Goal: Find specific page/section: Find specific page/section

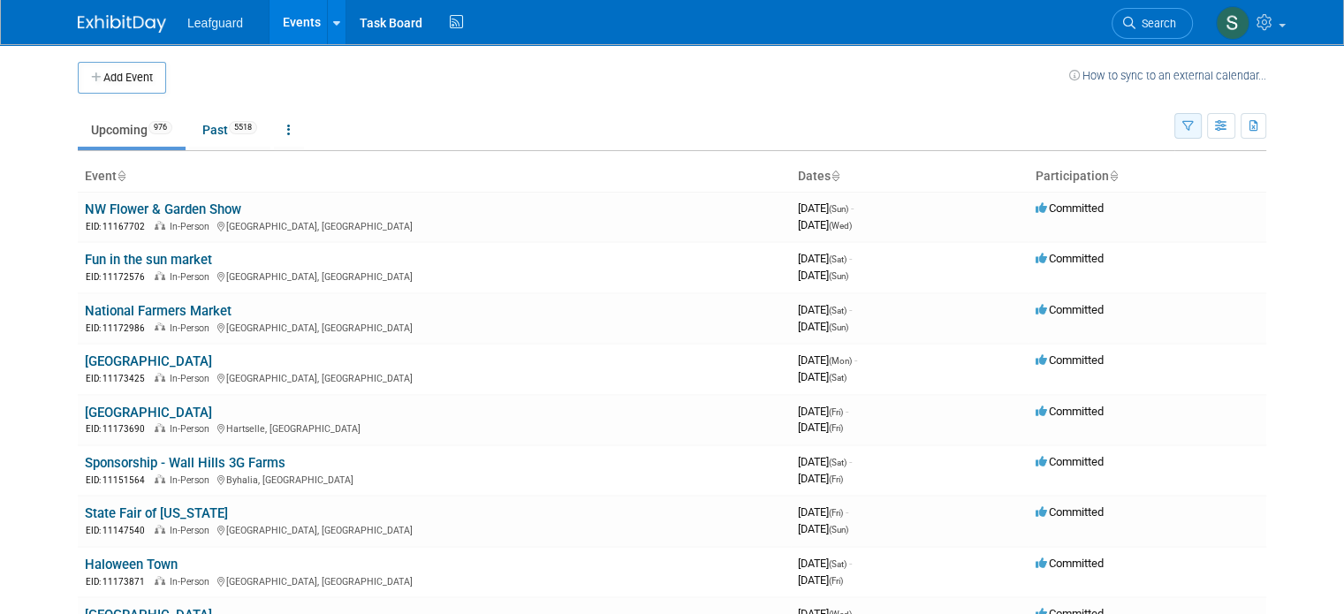
click at [1202, 133] on button "button" at bounding box center [1187, 126] width 27 height 26
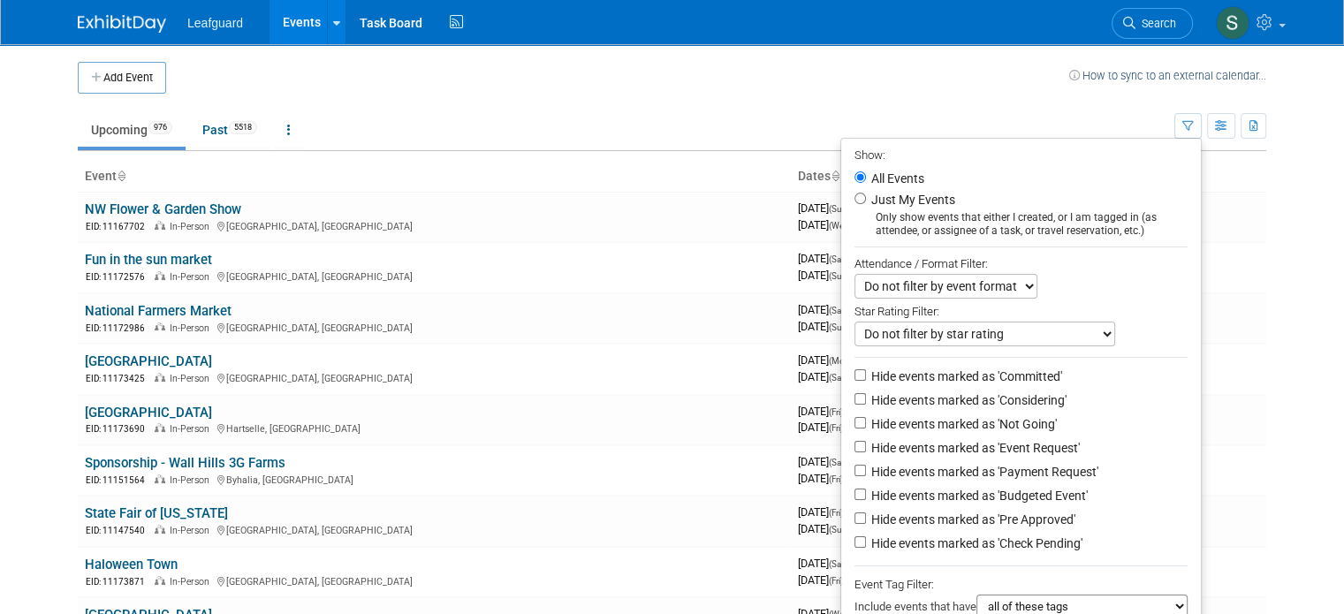
click at [1021, 208] on li "Just My Events Only show events that either I created, or I am tagged in (as at…" at bounding box center [1021, 213] width 360 height 49
click at [941, 203] on label "Just My Events" at bounding box center [911, 200] width 87 height 18
click at [866, 203] on input "Just My Events" at bounding box center [860, 198] width 11 height 11
radio input "true"
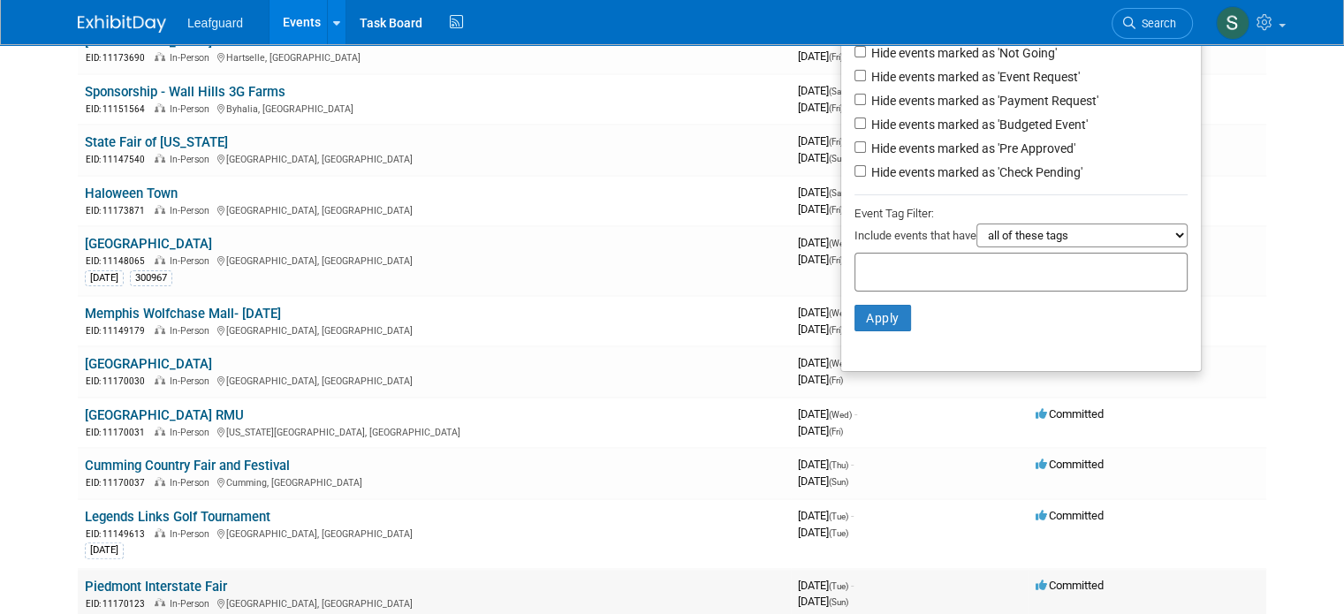
scroll to position [442, 0]
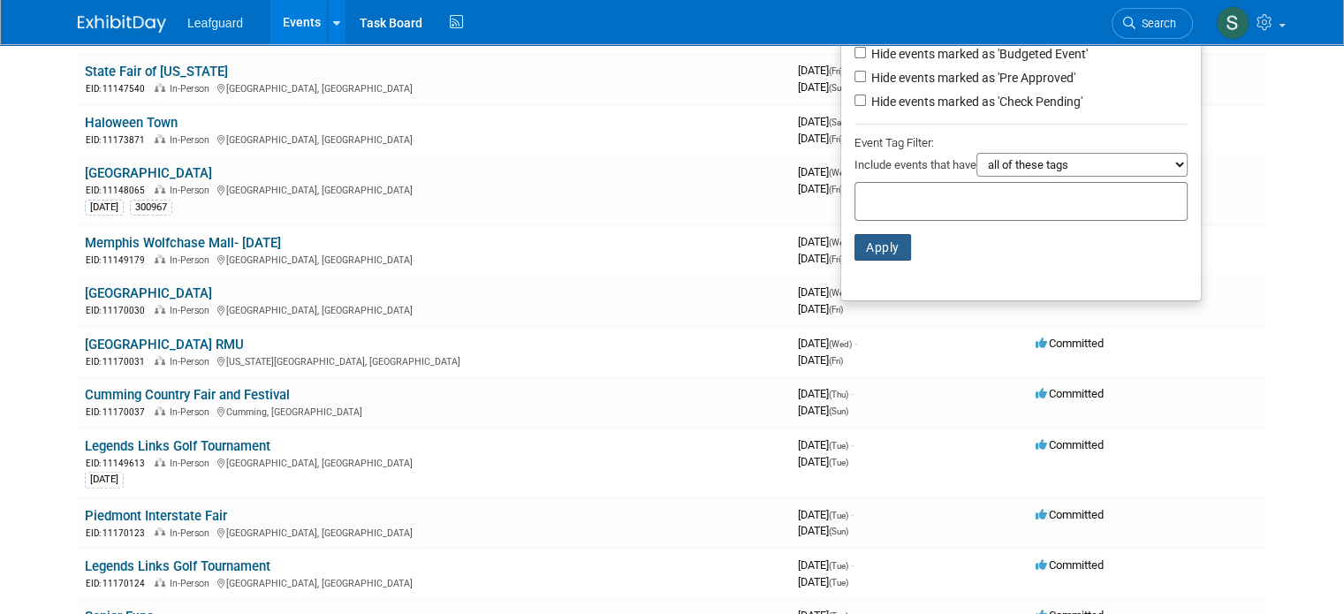
click at [892, 249] on button "Apply" at bounding box center [883, 247] width 57 height 27
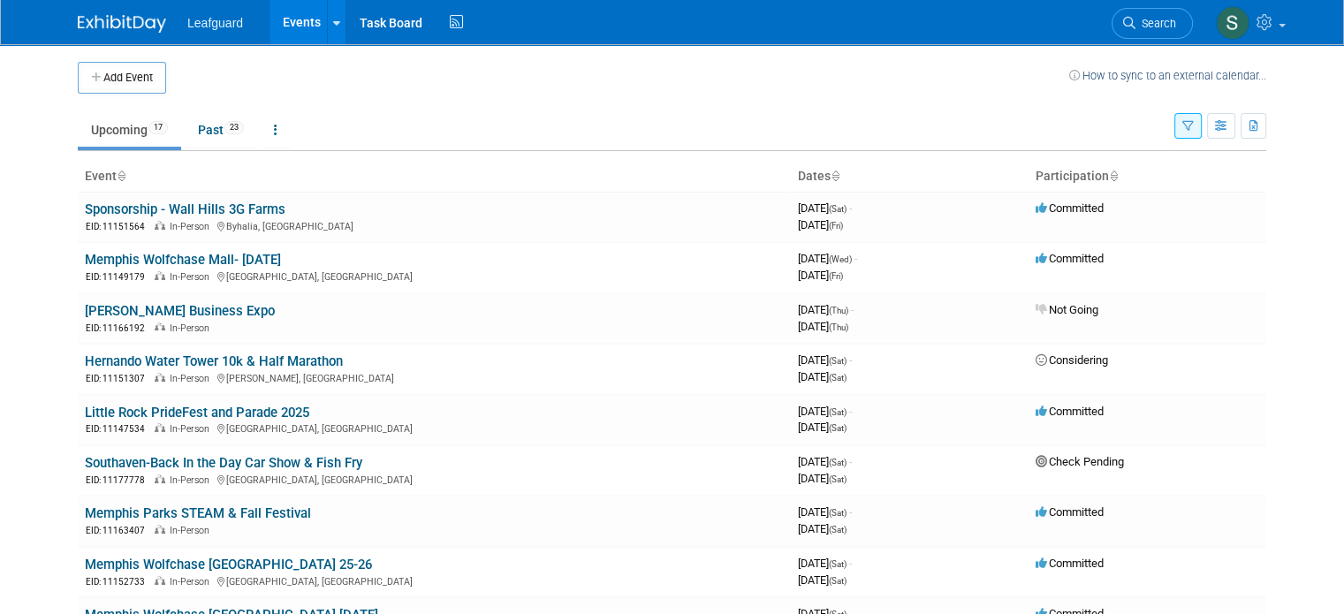
drag, startPoint x: 138, startPoint y: 77, endPoint x: 442, endPoint y: 119, distance: 306.9
click at [442, 119] on div "Add Event How to sync to an external calendar... New Event Duplicate Event Warn…" at bounding box center [672, 585] width 1215 height 1083
